Goal: Task Accomplishment & Management: Use online tool/utility

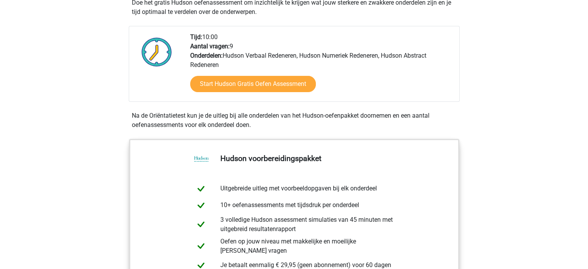
scroll to position [170, 0]
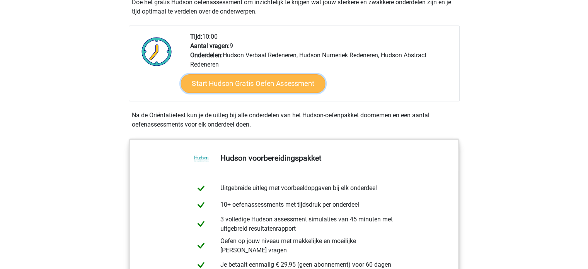
click at [257, 80] on link "Start Hudson Gratis Oefen Assessment" at bounding box center [253, 83] width 145 height 19
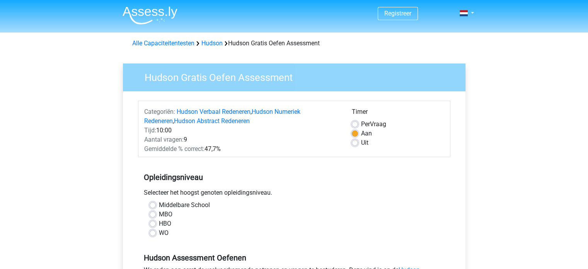
click at [159, 204] on label "Middelbare School" at bounding box center [184, 204] width 51 height 9
click at [152, 204] on input "Middelbare School" at bounding box center [153, 204] width 6 height 8
radio input "true"
click at [155, 204] on div "Middelbare School" at bounding box center [294, 204] width 289 height 9
click at [159, 222] on label "HBO" at bounding box center [165, 223] width 12 height 9
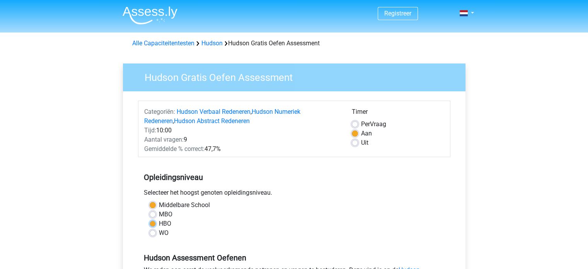
click at [153, 222] on input "HBO" at bounding box center [153, 223] width 6 height 8
radio input "true"
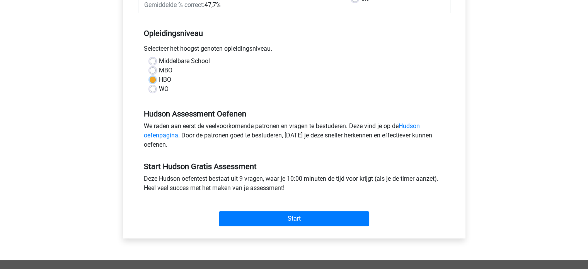
scroll to position [149, 0]
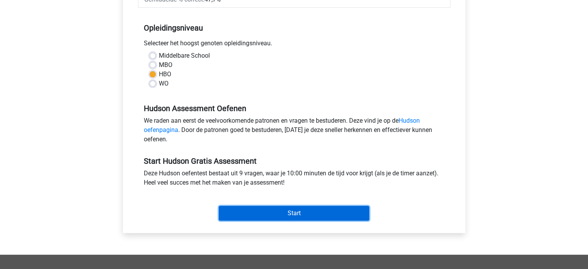
click at [303, 210] on input "Start" at bounding box center [294, 213] width 150 height 15
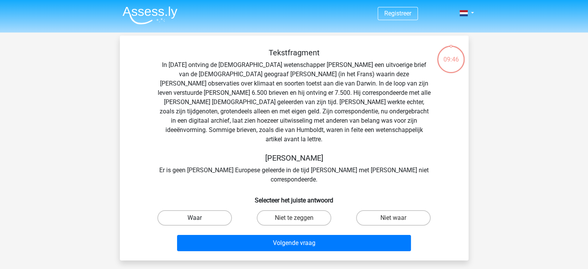
click at [200, 210] on label "Waar" at bounding box center [194, 217] width 75 height 15
click at [199, 218] on input "Waar" at bounding box center [196, 220] width 5 height 5
radio input "true"
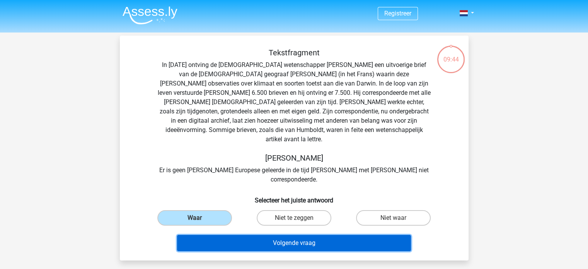
click at [264, 235] on button "Volgende vraag" at bounding box center [294, 243] width 234 height 16
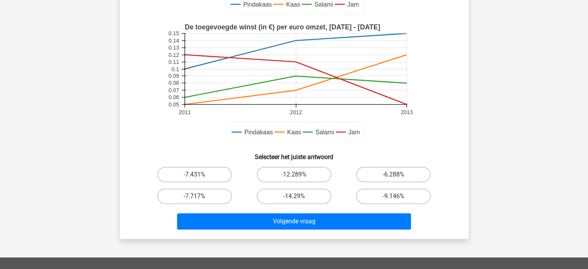
scroll to position [180, 0]
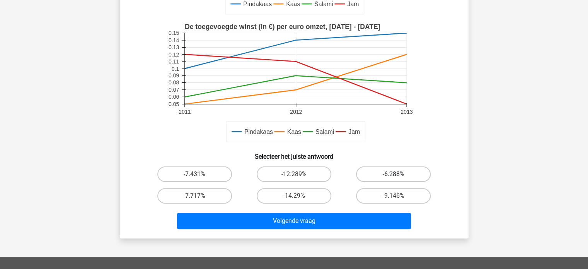
click at [370, 174] on label "-6.288%" at bounding box center [393, 173] width 75 height 15
click at [394, 174] on input "-6.288%" at bounding box center [396, 176] width 5 height 5
radio input "true"
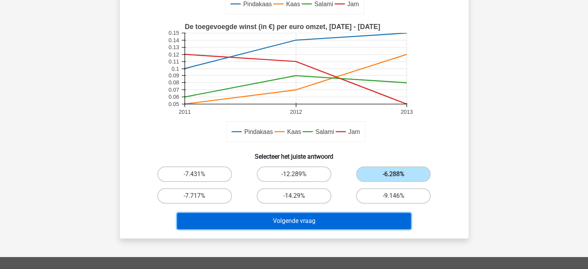
click at [290, 220] on button "Volgende vraag" at bounding box center [294, 221] width 234 height 16
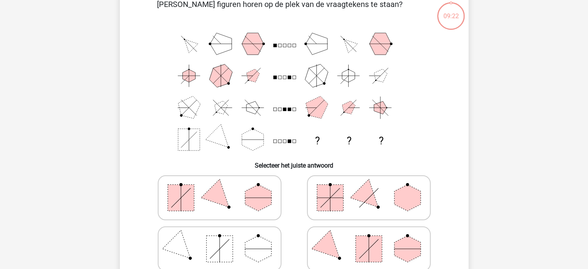
scroll to position [36, 0]
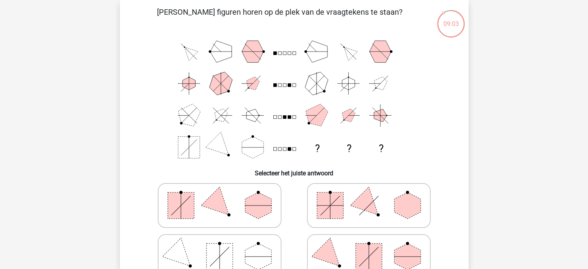
click at [326, 210] on rect at bounding box center [330, 205] width 26 height 26
click at [369, 196] on input "radio" at bounding box center [371, 193] width 5 height 5
radio input "true"
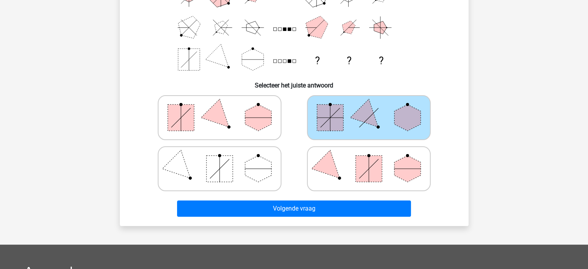
scroll to position [149, 0]
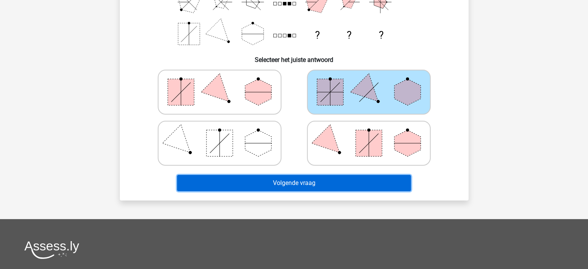
click at [279, 183] on button "Volgende vraag" at bounding box center [294, 183] width 234 height 16
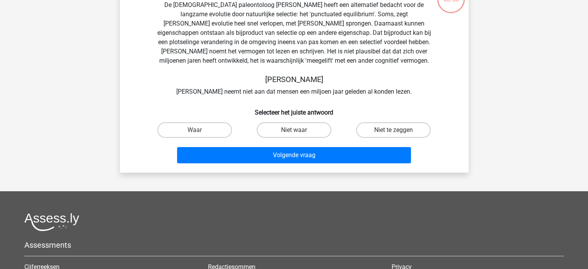
scroll to position [36, 0]
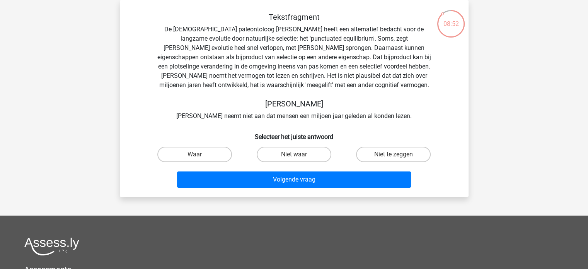
click at [297, 157] on input "Niet waar" at bounding box center [296, 156] width 5 height 5
radio input "true"
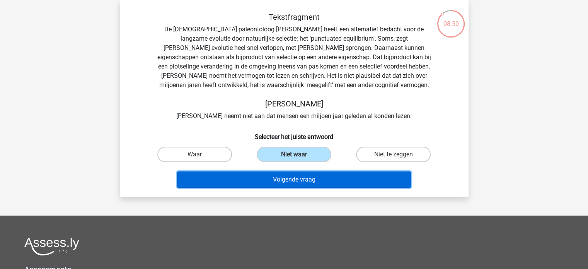
click at [291, 177] on button "Volgende vraag" at bounding box center [294, 179] width 234 height 16
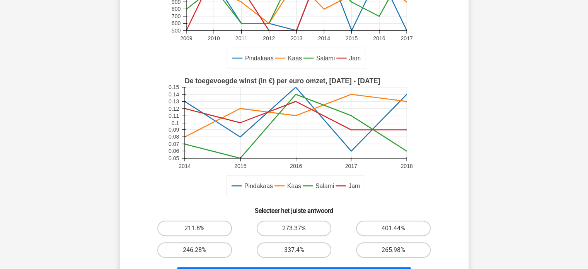
scroll to position [164, 0]
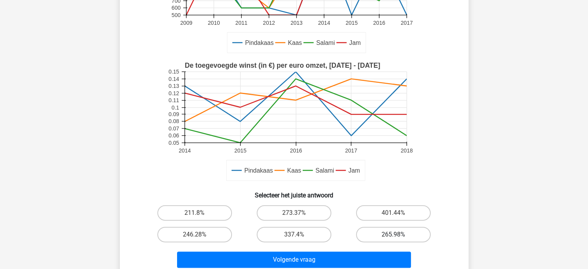
click at [382, 230] on label "265.98%" at bounding box center [393, 234] width 75 height 15
click at [394, 234] on input "265.98%" at bounding box center [396, 236] width 5 height 5
radio input "true"
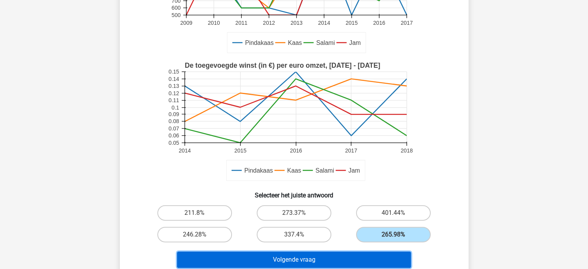
click at [312, 259] on button "Volgende vraag" at bounding box center [294, 259] width 234 height 16
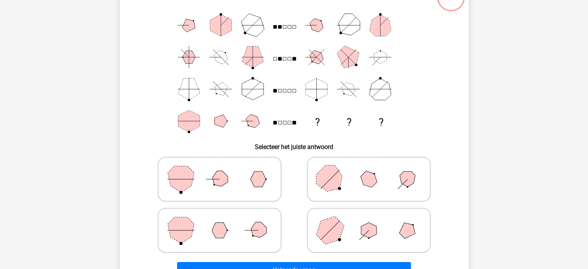
scroll to position [36, 0]
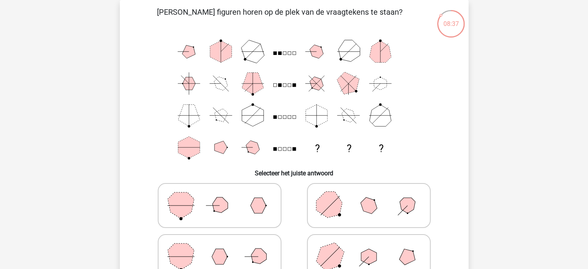
click at [223, 255] on polygon at bounding box center [219, 256] width 15 height 15
click at [223, 247] on input "radio" at bounding box center [222, 244] width 5 height 5
radio input "true"
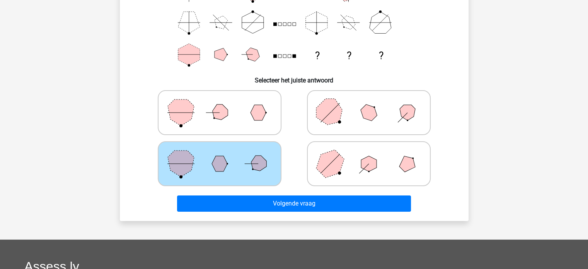
scroll to position [154, 0]
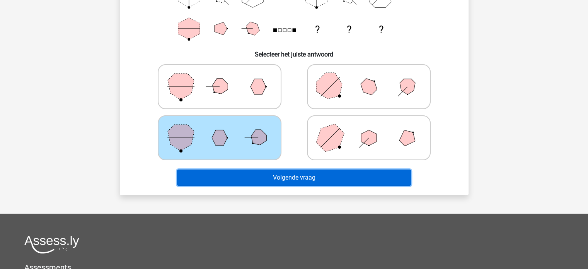
click at [359, 179] on button "Volgende vraag" at bounding box center [294, 177] width 234 height 16
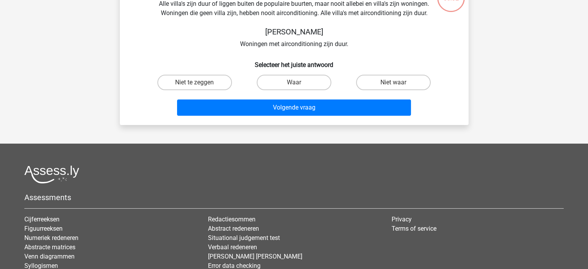
scroll to position [36, 0]
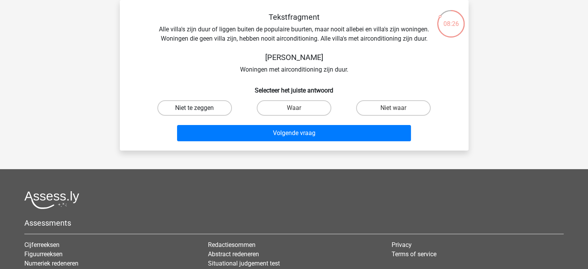
click at [205, 103] on label "Niet te zeggen" at bounding box center [194, 107] width 75 height 15
click at [199, 108] on input "Niet te zeggen" at bounding box center [196, 110] width 5 height 5
radio input "true"
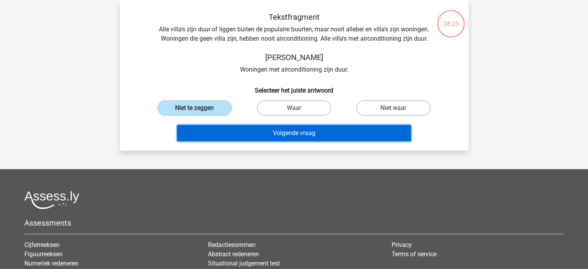
click at [273, 135] on button "Volgende vraag" at bounding box center [294, 133] width 234 height 16
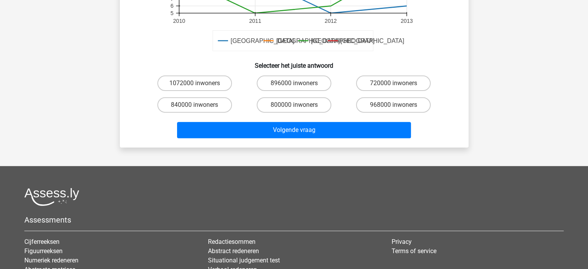
scroll to position [371, 0]
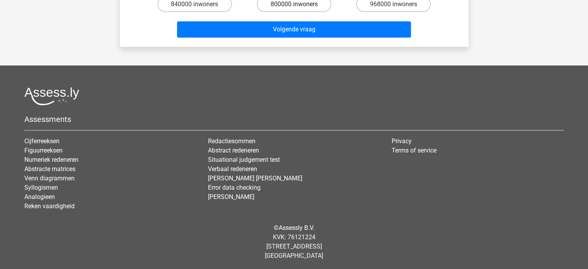
click at [305, 3] on label "800000 inwoners" at bounding box center [294, 4] width 75 height 15
click at [299, 4] on input "800000 inwoners" at bounding box center [296, 6] width 5 height 5
radio input "true"
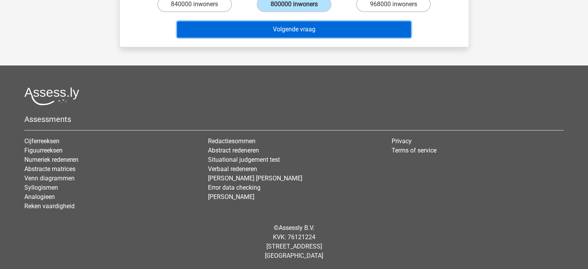
click at [298, 22] on button "Volgende vraag" at bounding box center [294, 29] width 234 height 16
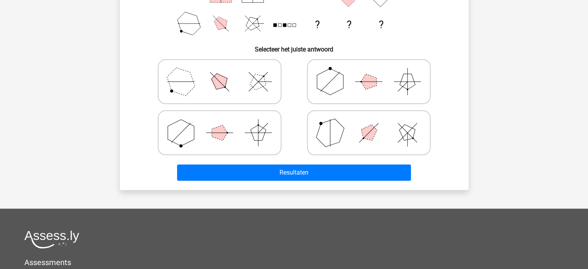
scroll to position [175, 0]
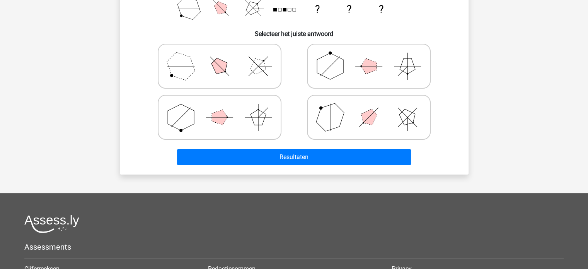
click at [379, 113] on icon at bounding box center [369, 117] width 116 height 39
click at [374, 107] on input "radio" at bounding box center [371, 104] width 5 height 5
radio input "true"
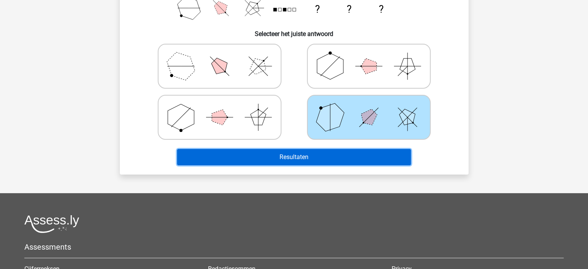
click at [300, 153] on button "Resultaten" at bounding box center [294, 157] width 234 height 16
